Goal: Transaction & Acquisition: Purchase product/service

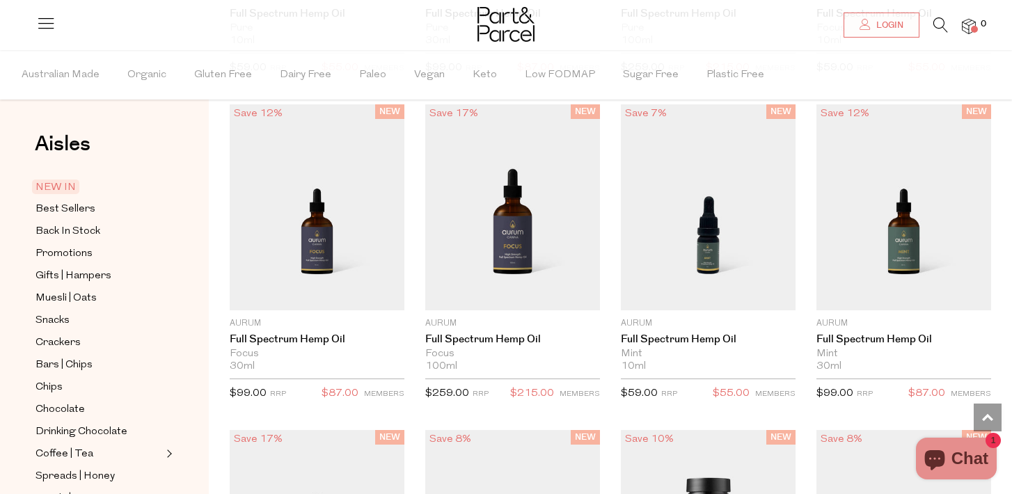
scroll to position [1606, 0]
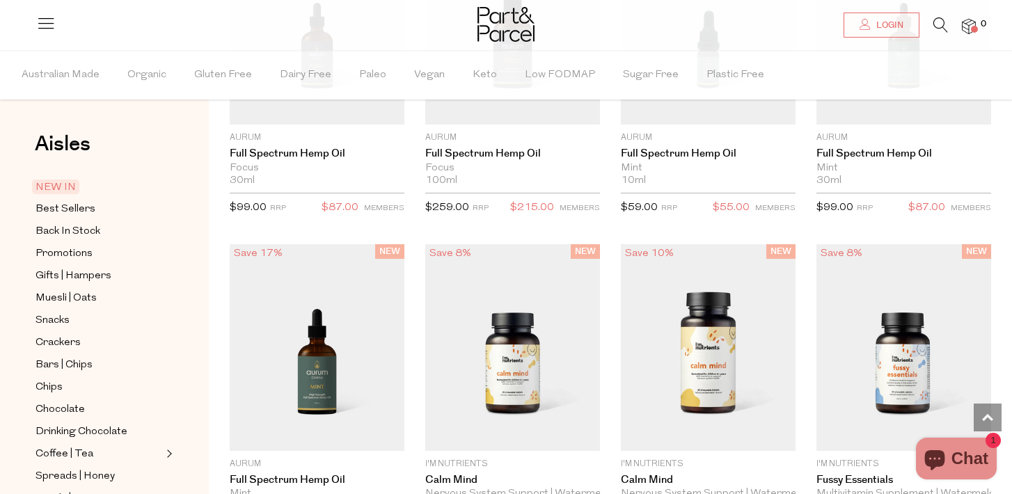
click at [938, 31] on icon at bounding box center [940, 24] width 15 height 15
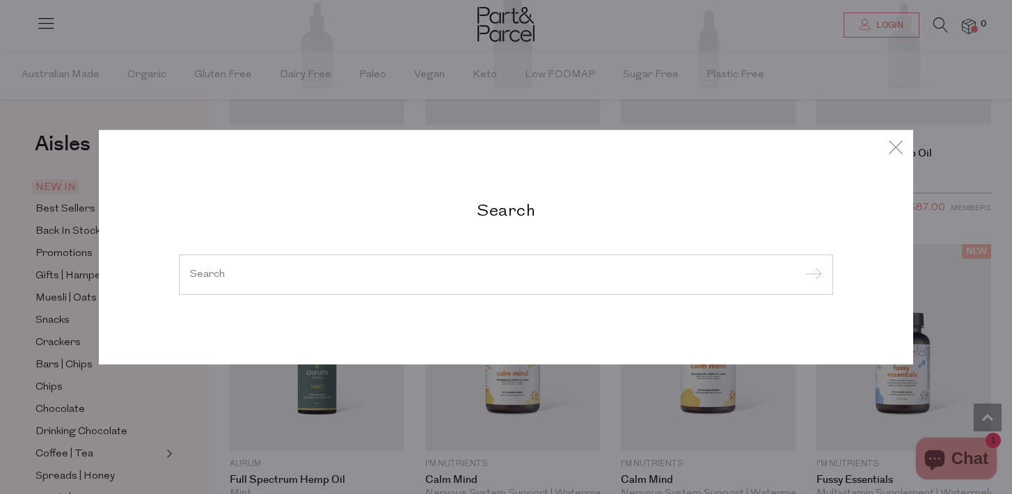
click at [447, 266] on div at bounding box center [506, 275] width 654 height 40
click at [215, 280] on div at bounding box center [506, 275] width 654 height 40
click at [222, 266] on div at bounding box center [506, 275] width 654 height 40
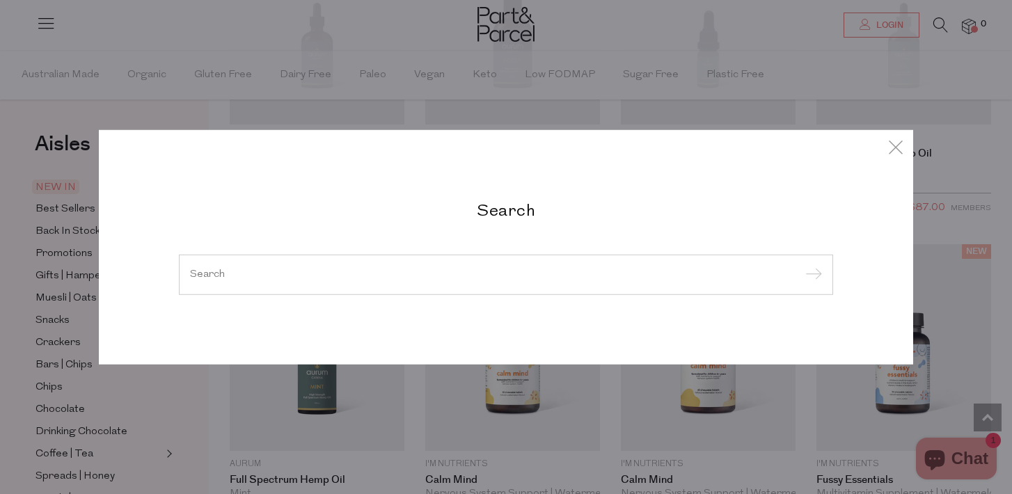
click at [250, 271] on input "search" at bounding box center [506, 274] width 632 height 10
click at [520, 197] on div "Search" at bounding box center [506, 247] width 814 height 234
click at [518, 204] on h2 "Search" at bounding box center [506, 210] width 654 height 20
click at [817, 269] on input "submit" at bounding box center [811, 275] width 21 height 21
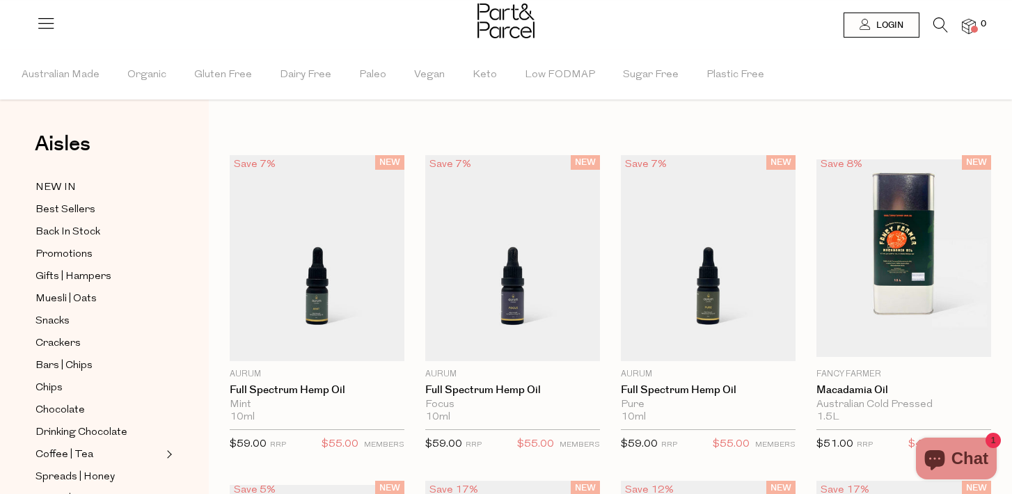
click at [934, 25] on icon at bounding box center [940, 24] width 15 height 15
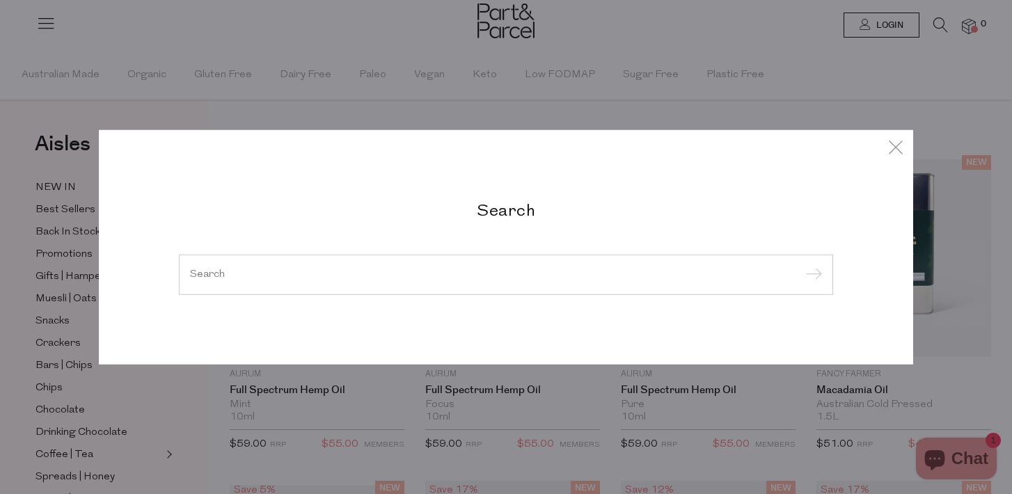
click at [276, 273] on input "search" at bounding box center [506, 274] width 632 height 10
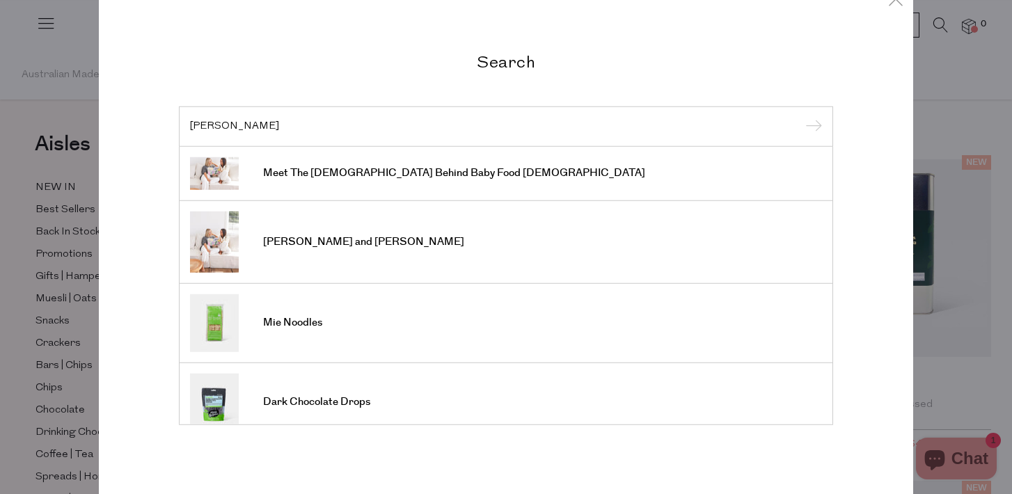
scroll to position [8, 0]
type input "[PERSON_NAME]"
click at [801, 118] on input "submit" at bounding box center [811, 128] width 21 height 21
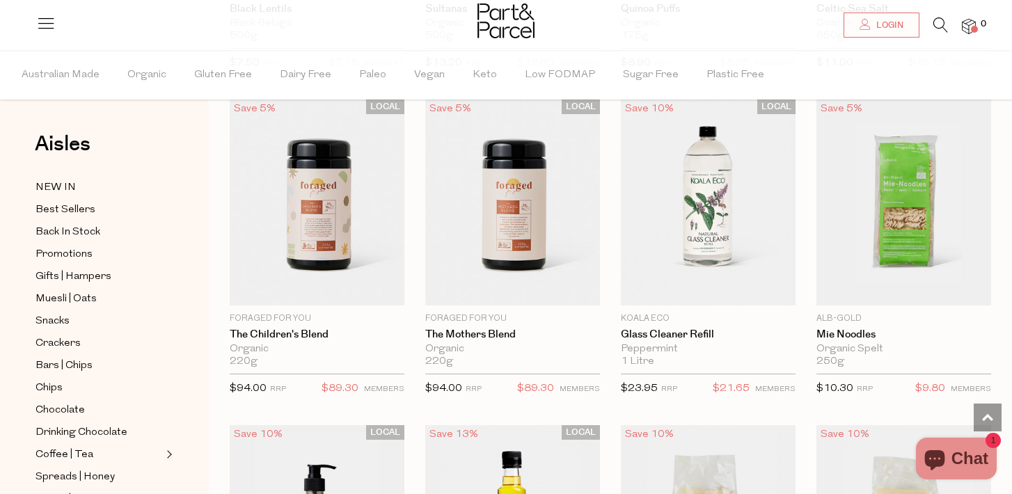
scroll to position [1853, 0]
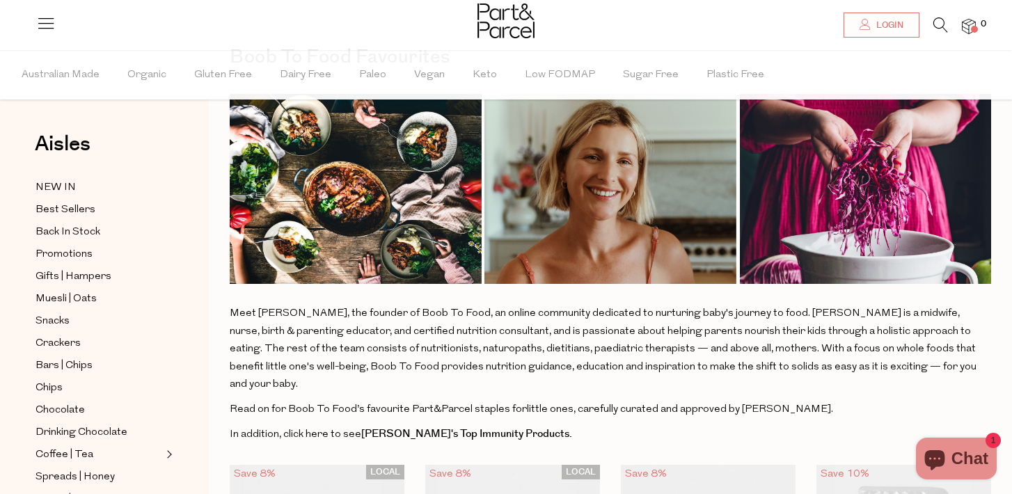
scroll to position [136, 0]
